Goal: Transaction & Acquisition: Purchase product/service

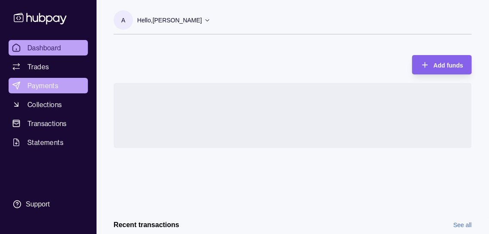
click at [50, 91] on span "Payments" at bounding box center [42, 85] width 31 height 10
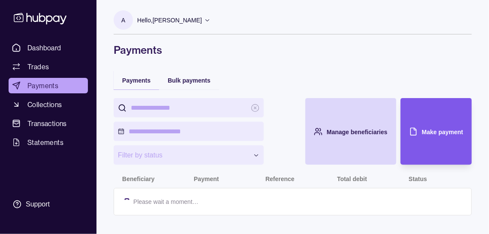
click at [434, 137] on div "Make payment" at bounding box center [442, 131] width 41 height 10
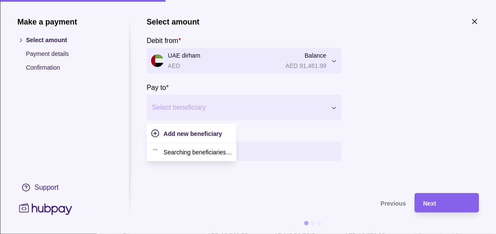
click at [197, 113] on div at bounding box center [239, 107] width 174 height 12
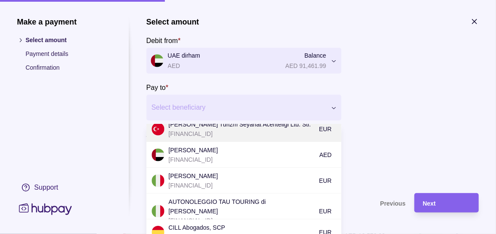
scroll to position [43, 0]
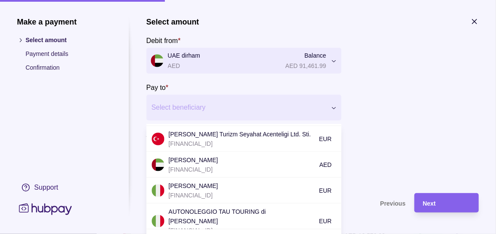
click at [226, 173] on p "[FINANCIAL_ID]" at bounding box center [242, 168] width 146 height 9
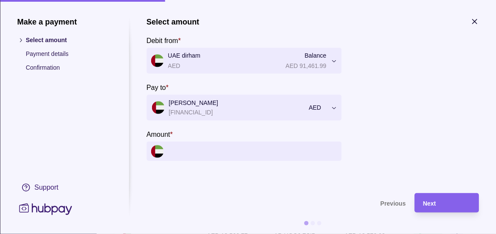
click at [199, 161] on input "Amount *" at bounding box center [252, 150] width 169 height 19
click at [322, 159] on input "Amount *" at bounding box center [252, 150] width 169 height 19
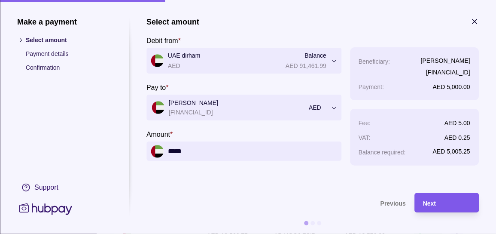
type input "*****"
click at [434, 203] on span "Next" at bounding box center [429, 203] width 13 height 7
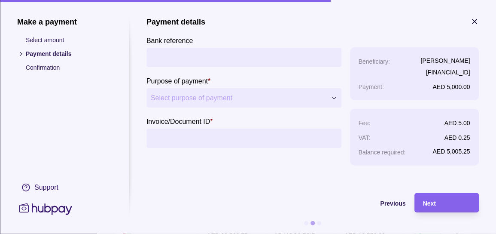
click at [188, 67] on input "Bank reference" at bounding box center [244, 57] width 186 height 19
type input "**********"
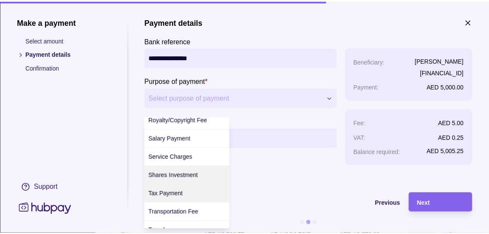
scroll to position [403, 0]
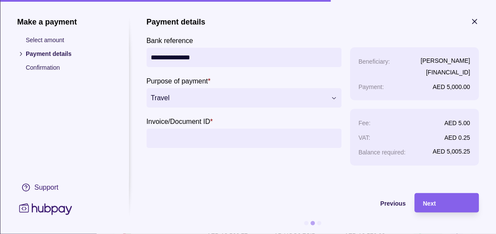
click at [189, 148] on input "Invoice/Document ID *" at bounding box center [244, 137] width 186 height 19
type input "**********"
click at [439, 202] on div "Next" at bounding box center [446, 202] width 47 height 10
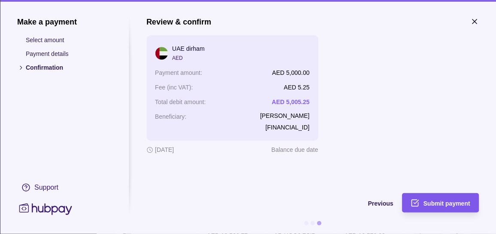
click at [447, 202] on span "Submit payment" at bounding box center [446, 203] width 47 height 7
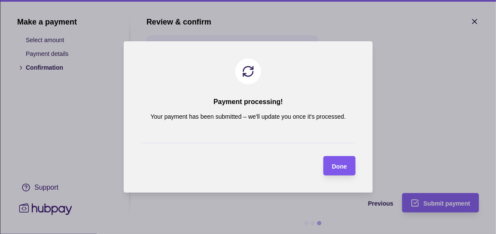
click at [349, 169] on section "Done" at bounding box center [339, 165] width 32 height 19
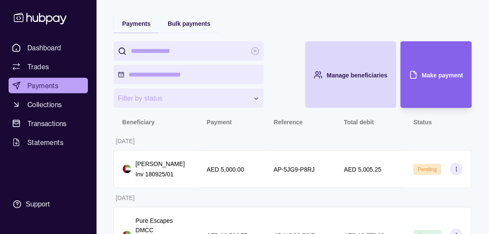
scroll to position [0, 0]
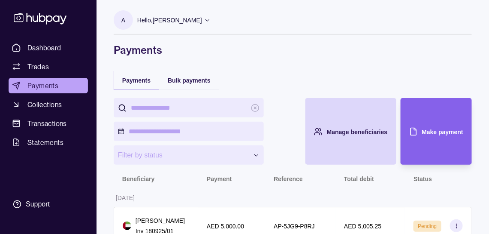
click at [202, 22] on p "Hello, [PERSON_NAME]" at bounding box center [169, 19] width 65 height 9
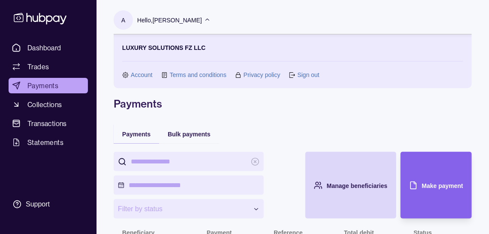
click at [314, 75] on link "Sign out" at bounding box center [309, 74] width 22 height 9
click at [295, 76] on icon at bounding box center [292, 75] width 6 height 6
